Goal: Navigation & Orientation: Find specific page/section

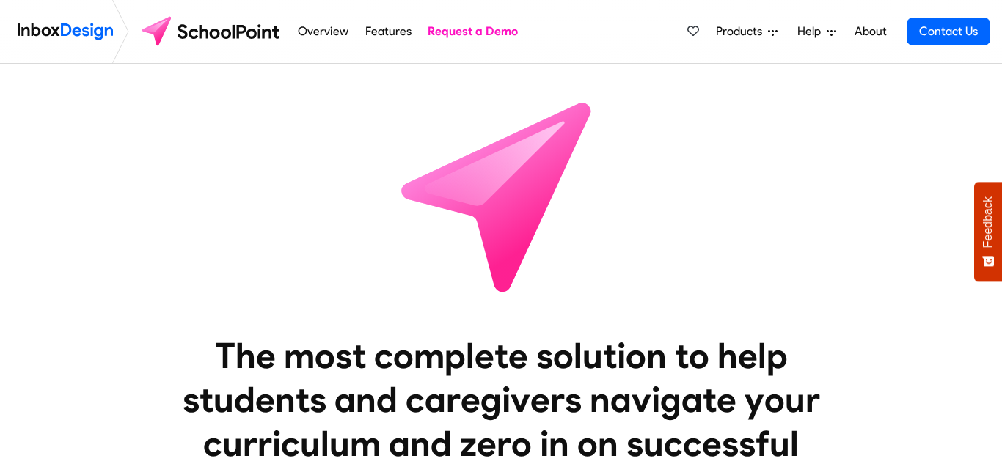
click at [156, 26] on img at bounding box center [212, 31] width 155 height 35
click at [325, 34] on link "Overview" at bounding box center [323, 31] width 59 height 29
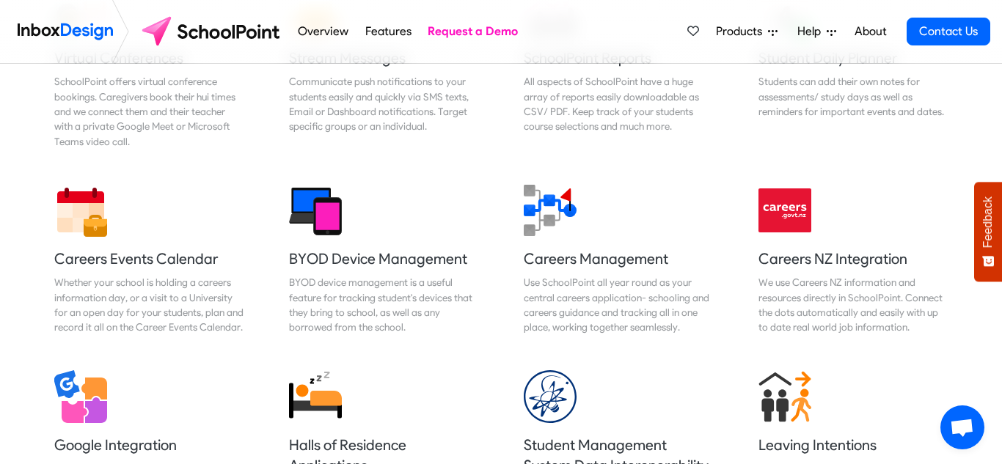
scroll to position [1334, 0]
